Goal: Find specific page/section: Find specific page/section

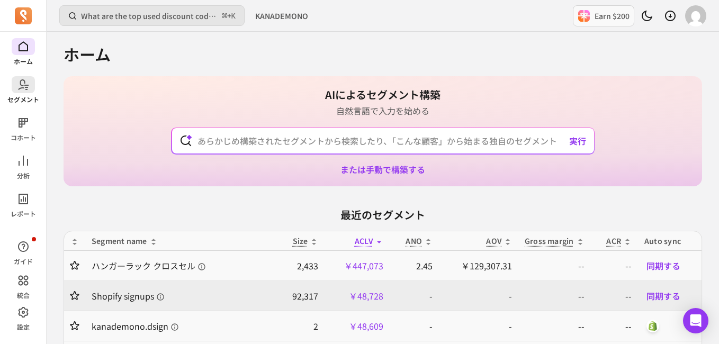
click at [32, 81] on span at bounding box center [23, 84] width 23 height 17
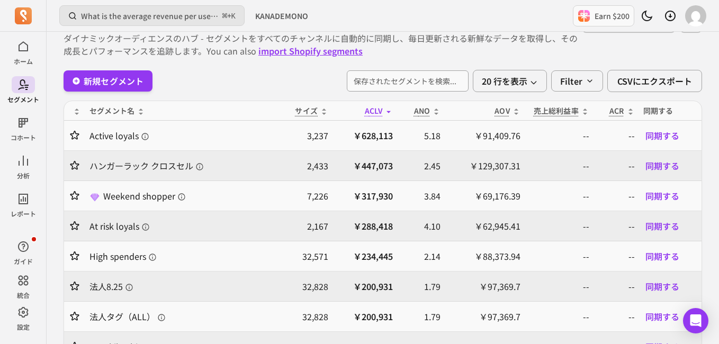
scroll to position [37, 0]
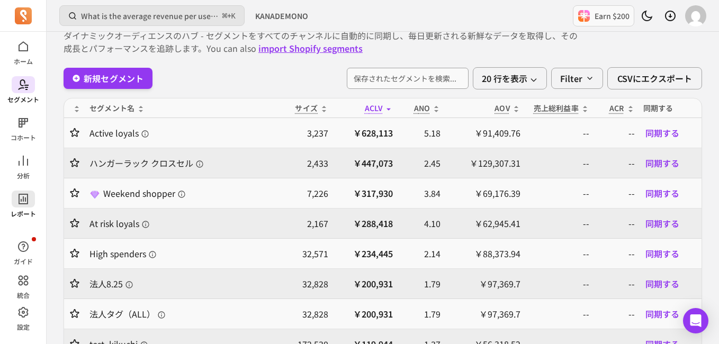
click at [24, 196] on icon at bounding box center [23, 199] width 13 height 13
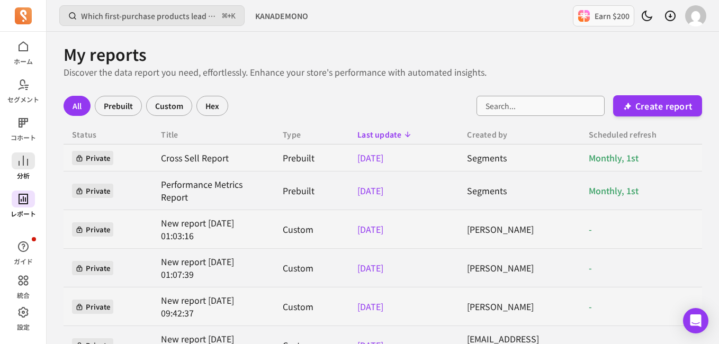
click at [20, 161] on icon at bounding box center [23, 161] width 13 height 13
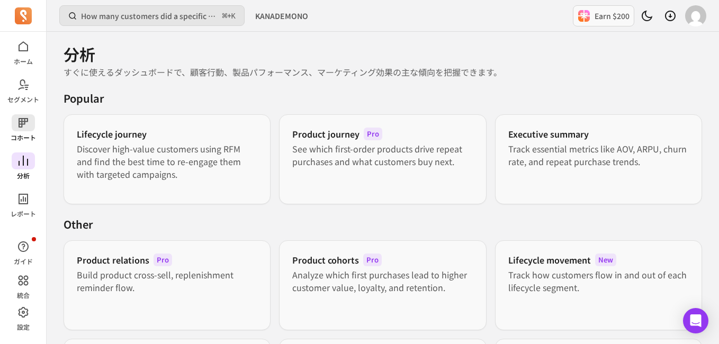
click at [20, 136] on p "コホート" at bounding box center [23, 137] width 25 height 8
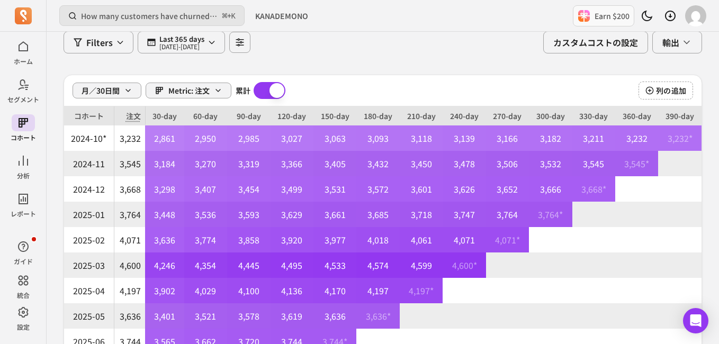
scroll to position [72, 0]
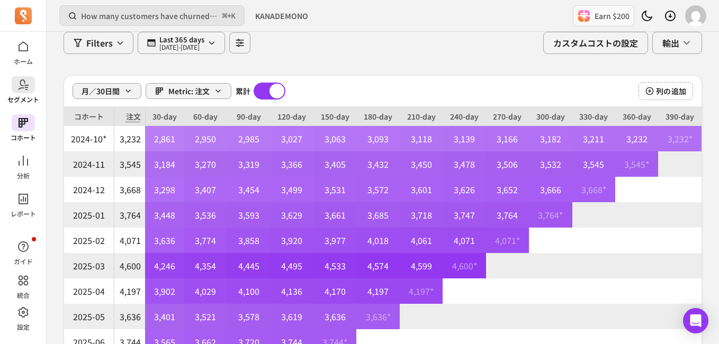
click at [20, 95] on p "セグメント" at bounding box center [23, 99] width 32 height 8
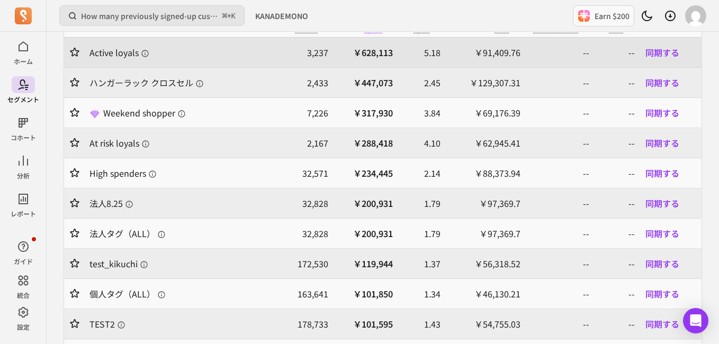
scroll to position [204, 0]
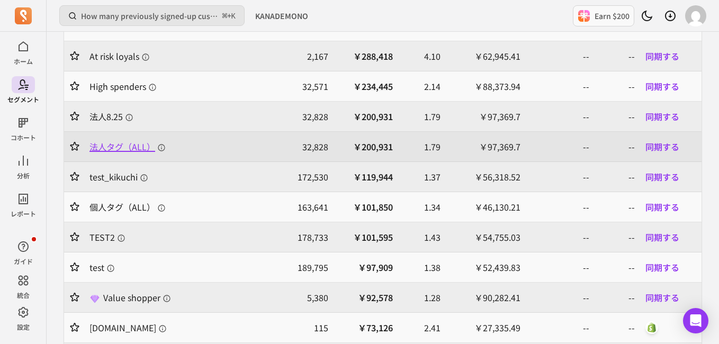
click at [116, 146] on span "法人タグ（ALL）" at bounding box center [128, 146] width 76 height 13
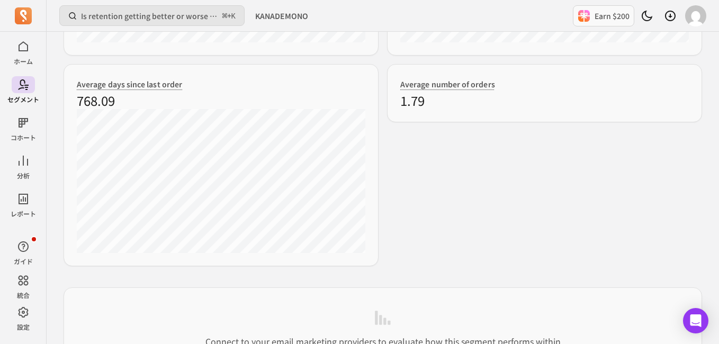
scroll to position [701, 0]
